Goal: Transaction & Acquisition: Purchase product/service

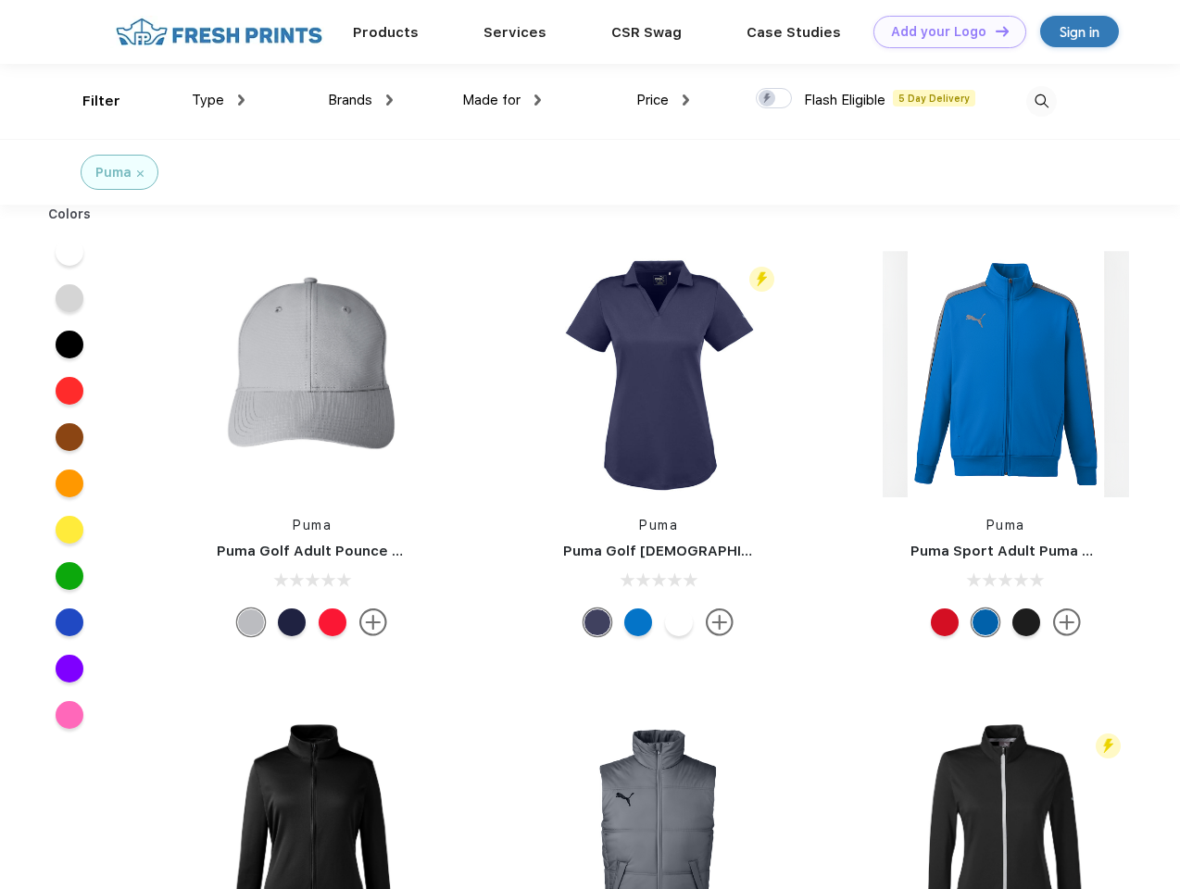
click at [943, 31] on link "Add your Logo Design Tool" at bounding box center [949, 32] width 153 height 32
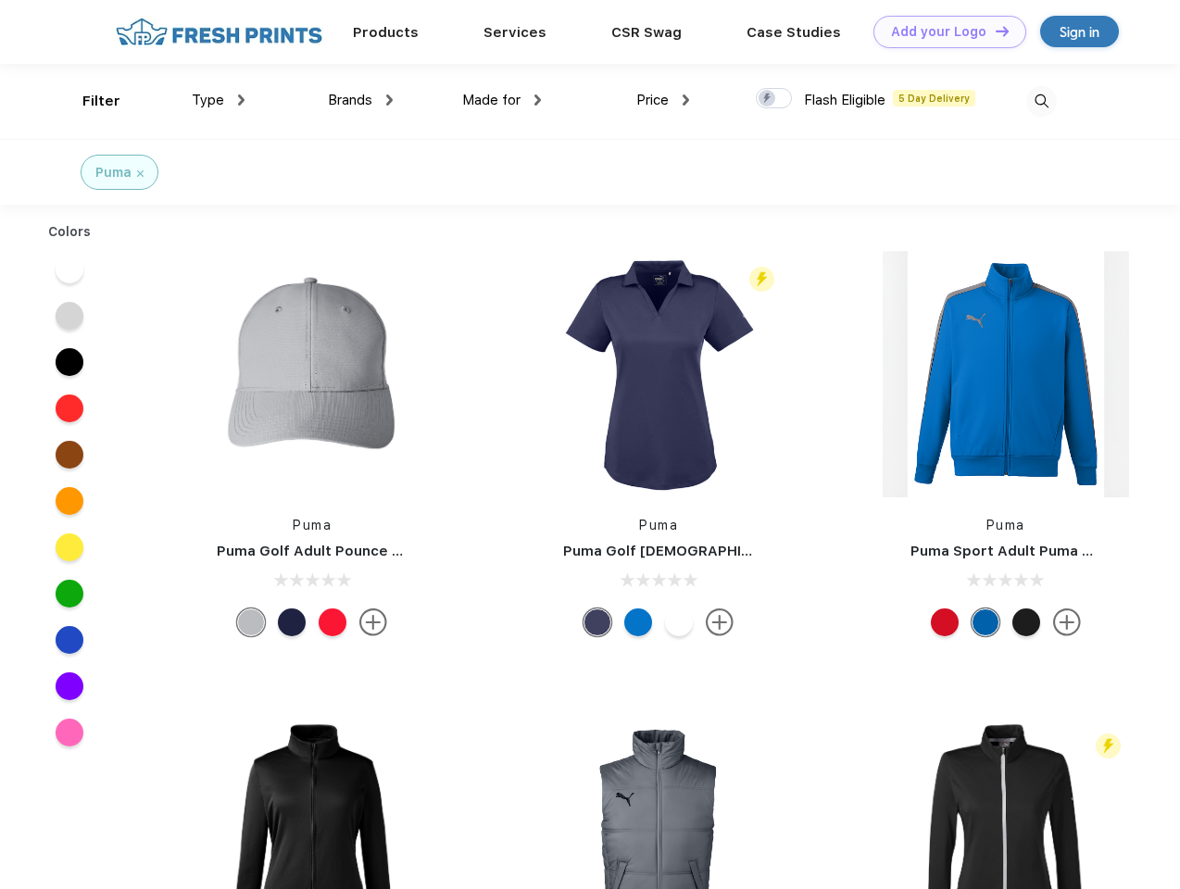
click at [0, 0] on div "Design Tool" at bounding box center [0, 0] width 0 height 0
click at [994, 31] on link "Add your Logo Design Tool" at bounding box center [949, 32] width 153 height 32
click at [89, 101] on div "Filter" at bounding box center [101, 101] width 38 height 21
click at [219, 100] on span "Type" at bounding box center [208, 100] width 32 height 17
click at [360, 100] on span "Brands" at bounding box center [350, 100] width 44 height 17
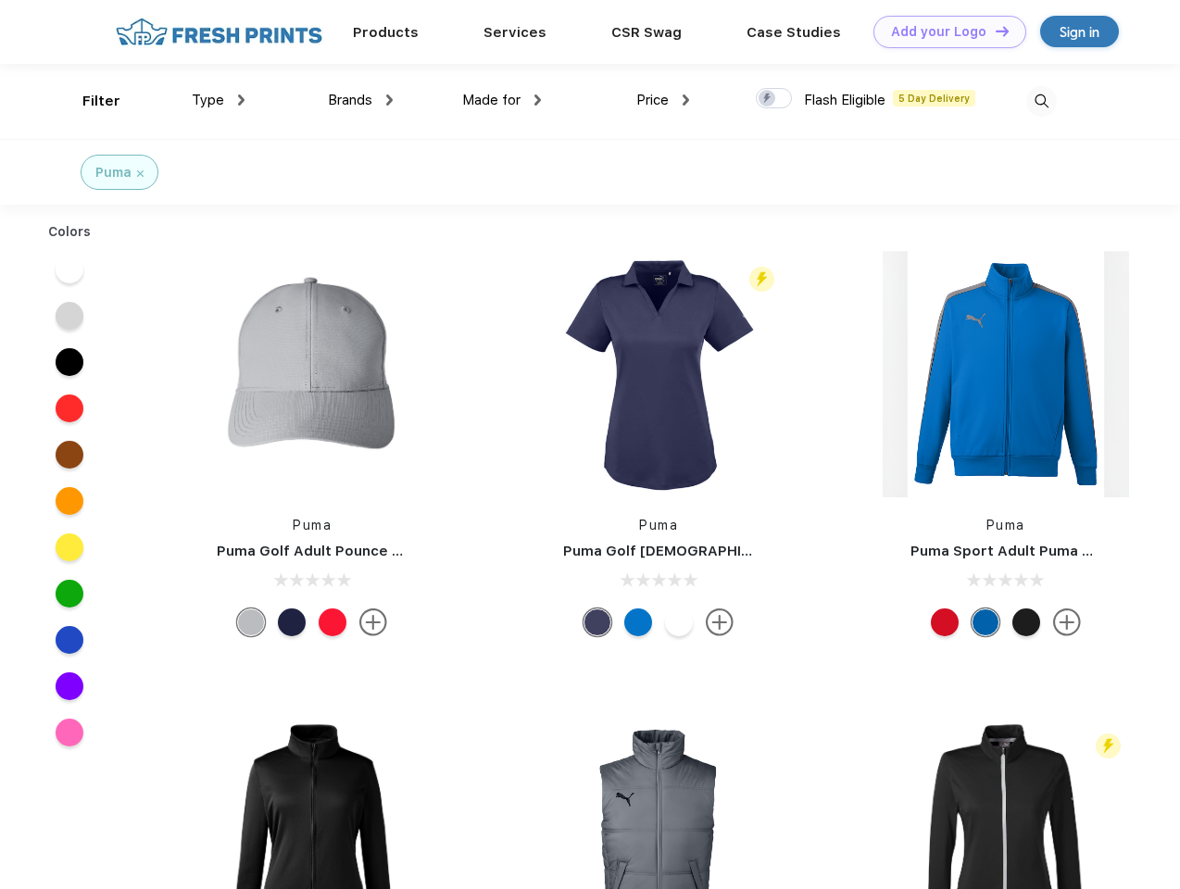
click at [502, 100] on span "Made for" at bounding box center [491, 100] width 58 height 17
click at [663, 100] on span "Price" at bounding box center [652, 100] width 32 height 17
click at [774, 99] on div at bounding box center [774, 98] width 36 height 20
click at [768, 99] on input "checkbox" at bounding box center [762, 93] width 12 height 12
click at [1041, 101] on img at bounding box center [1041, 101] width 31 height 31
